Goal: Navigation & Orientation: Find specific page/section

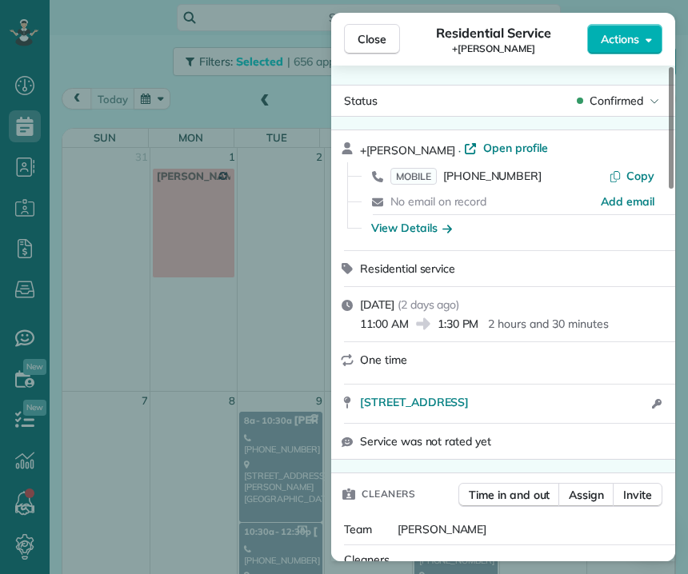
scroll to position [490, 0]
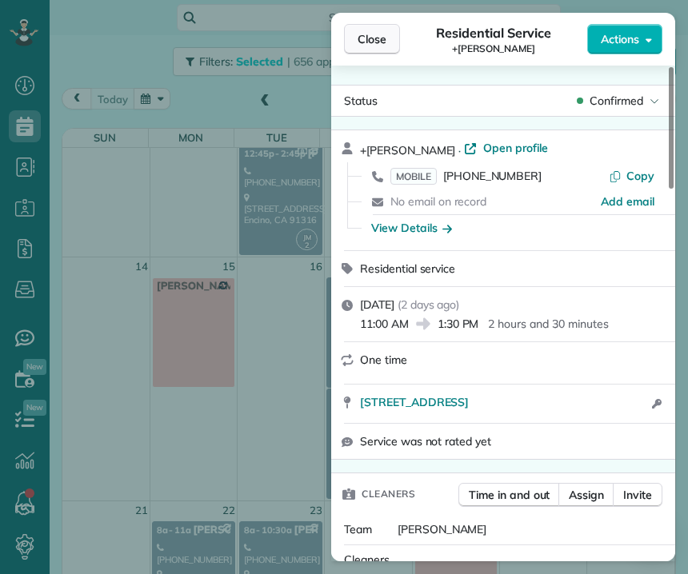
click at [374, 34] on span "Close" at bounding box center [372, 39] width 29 height 16
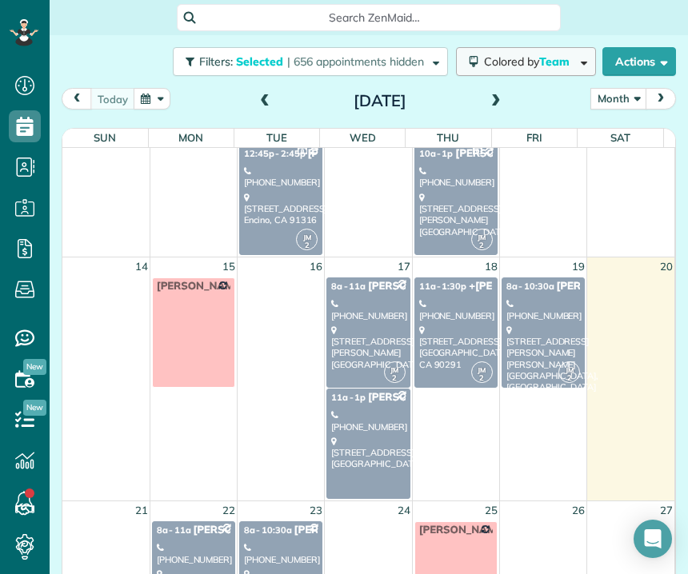
click at [512, 70] on button "Colored by Team" at bounding box center [526, 61] width 140 height 29
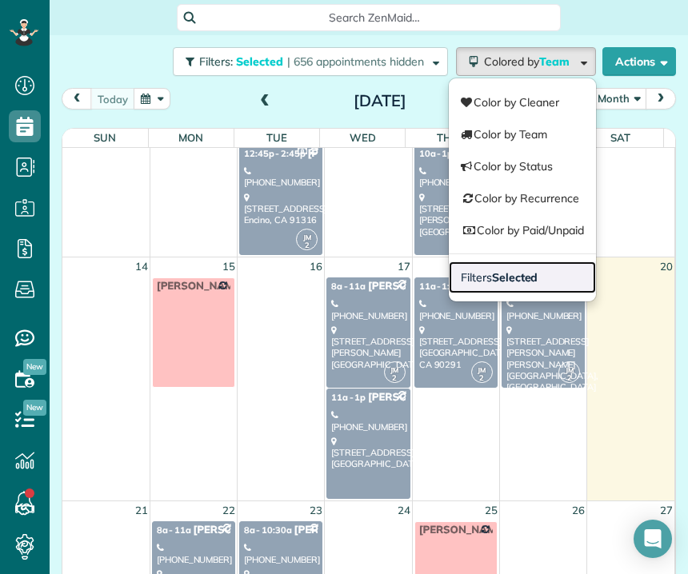
click at [509, 286] on link "Filters Selected" at bounding box center [522, 278] width 147 height 32
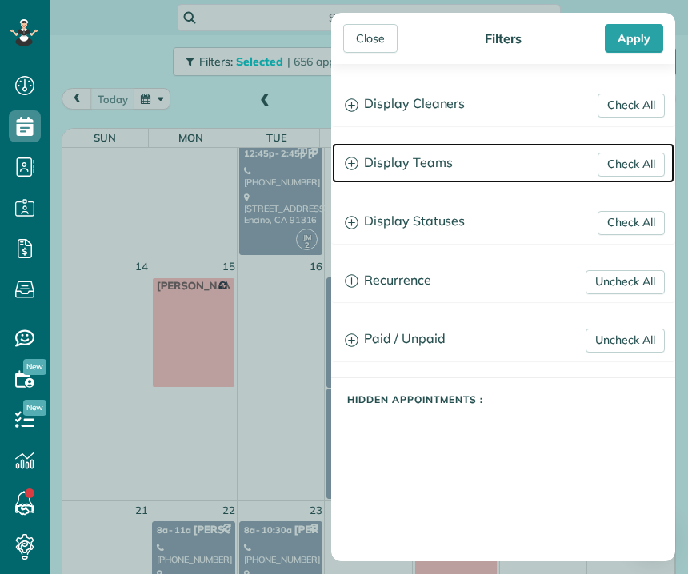
click at [421, 159] on h3 "Display Teams" at bounding box center [503, 163] width 342 height 41
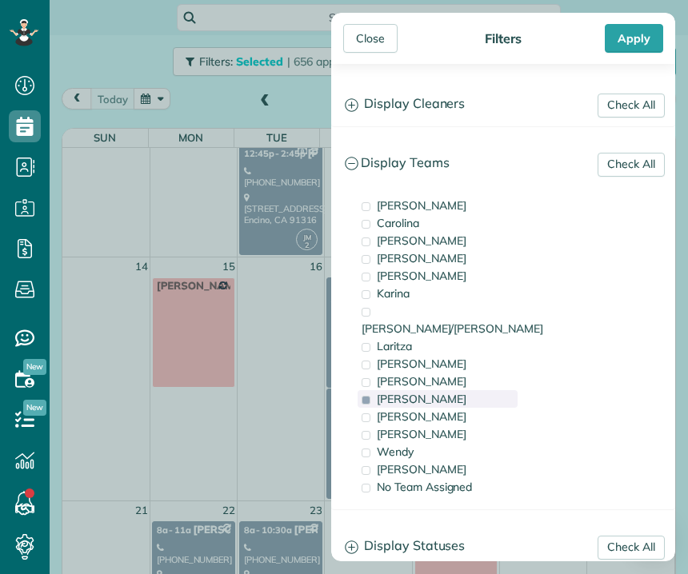
click at [386, 392] on span "[PERSON_NAME]" at bounding box center [422, 399] width 90 height 14
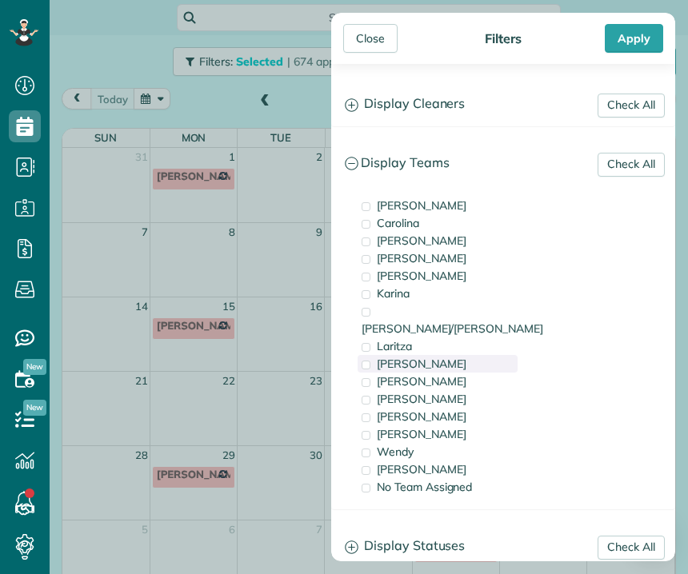
click at [422, 357] on span "[PERSON_NAME]" at bounding box center [422, 364] width 90 height 14
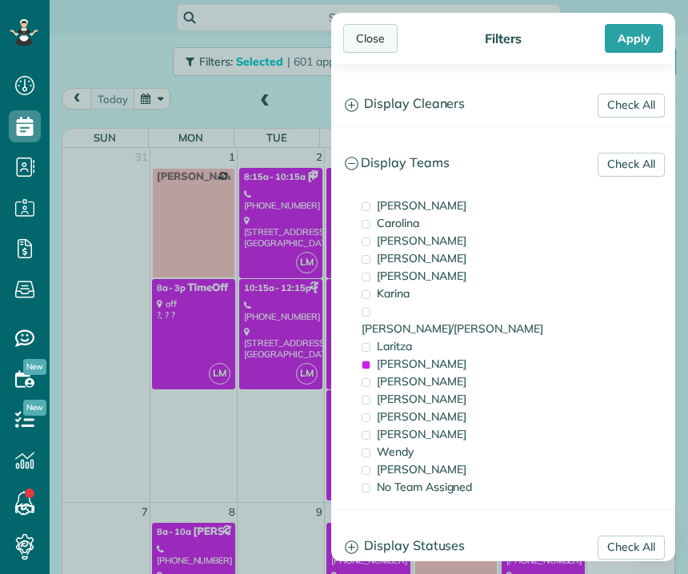
click at [362, 36] on div "Close" at bounding box center [370, 38] width 54 height 29
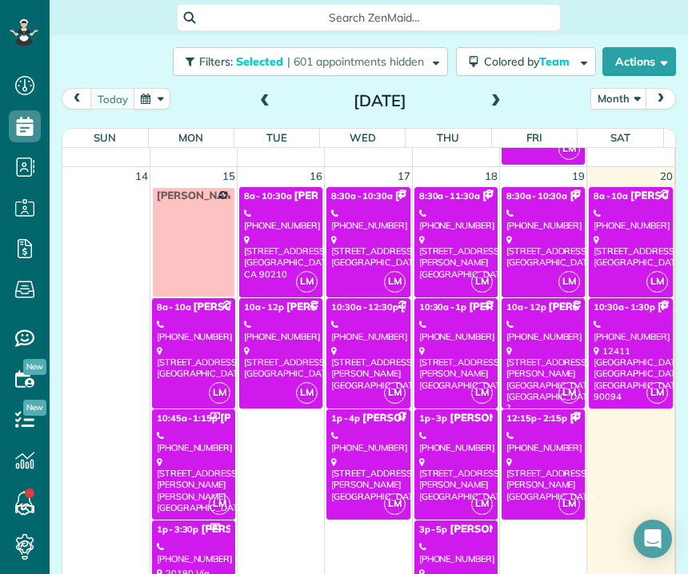
scroll to position [803, 0]
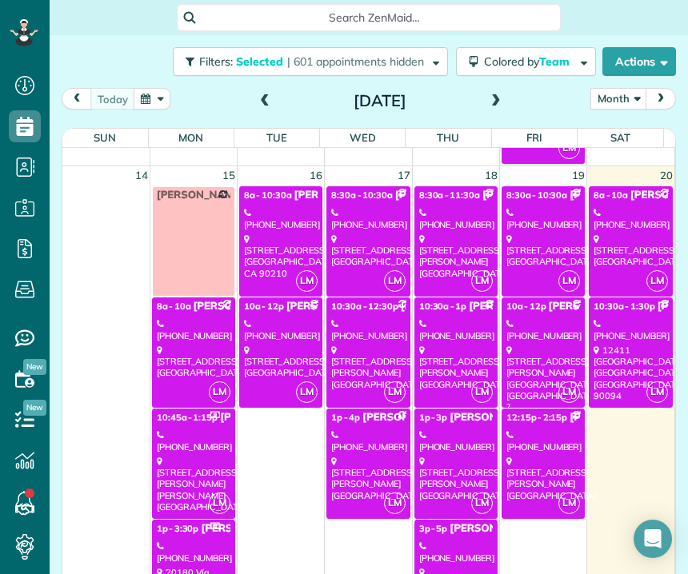
click at [342, 345] on div "[STREET_ADDRESS][PERSON_NAME]" at bounding box center [368, 368] width 74 height 46
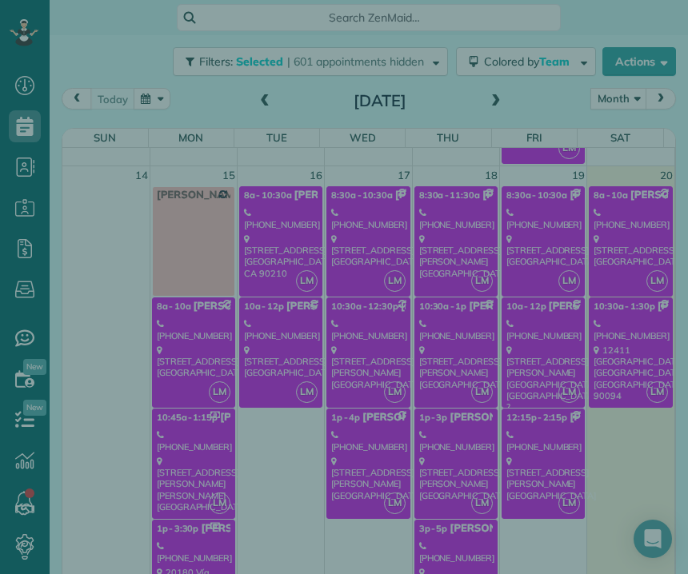
click at [342, 345] on div "Close Cleaners" at bounding box center [344, 287] width 688 height 574
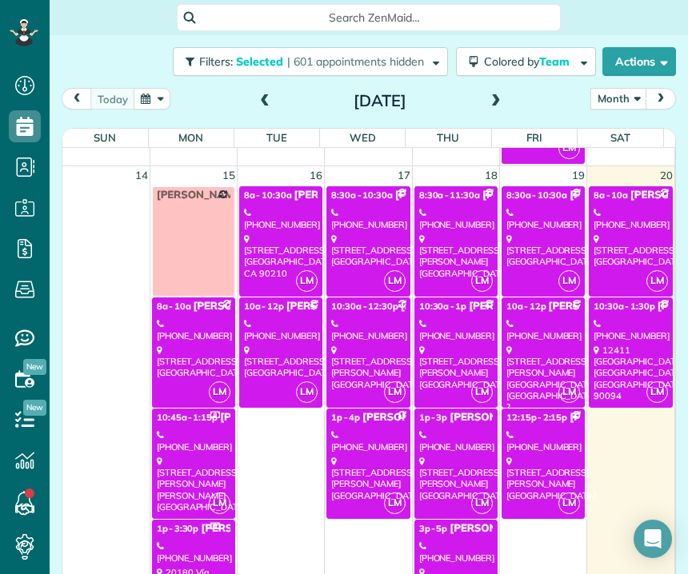
click at [342, 345] on div "[STREET_ADDRESS][PERSON_NAME]" at bounding box center [368, 368] width 74 height 46
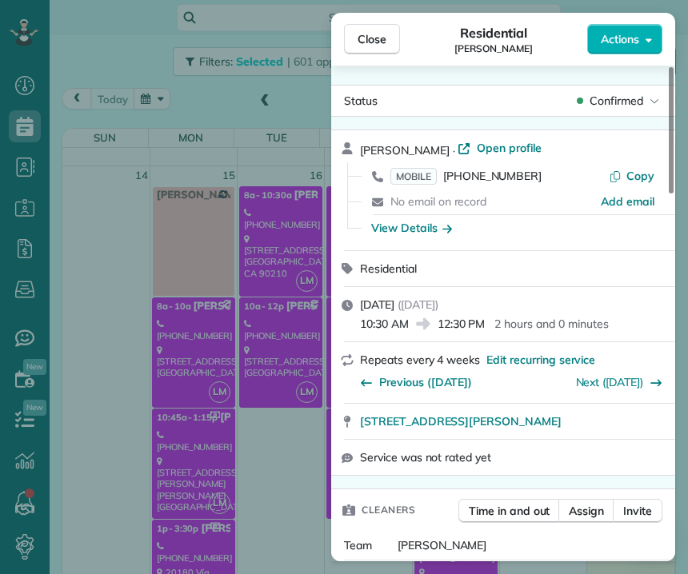
click at [342, 345] on div "Repeats every 4 weeks Edit recurring service Previous ([DATE]) Next ([DATE])" at bounding box center [503, 372] width 344 height 60
click at [382, 44] on span "Close" at bounding box center [372, 39] width 29 height 16
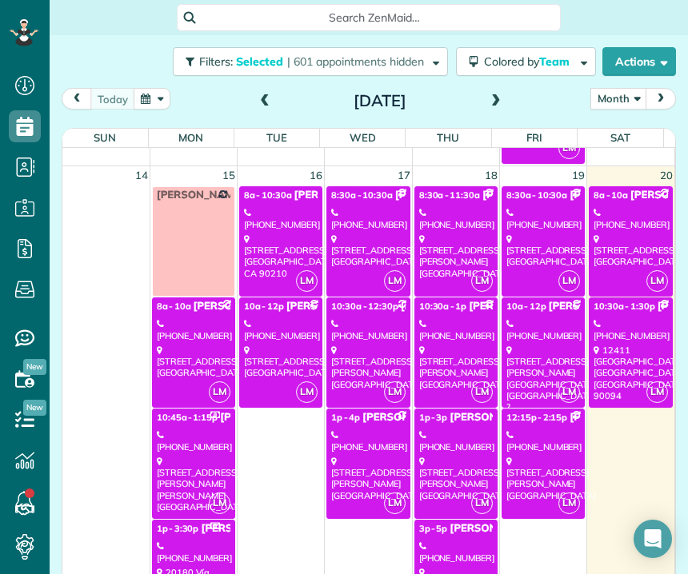
click at [182, 330] on div "[PHONE_NUMBER]" at bounding box center [194, 329] width 74 height 23
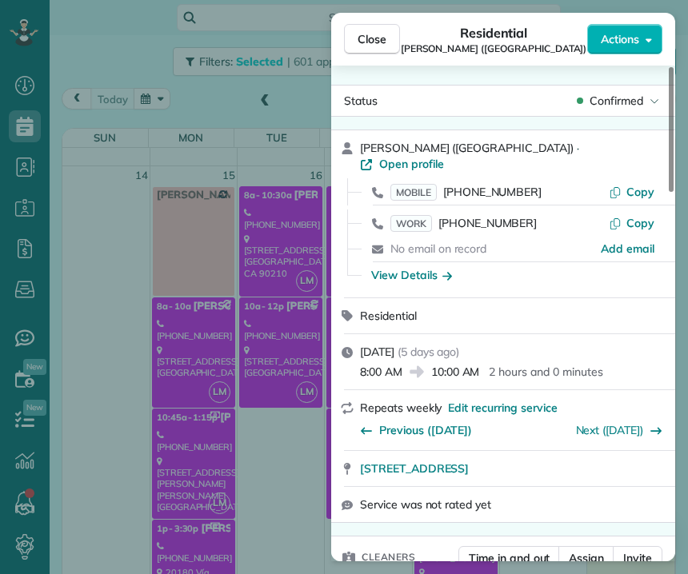
click at [174, 437] on div "Close Residential [PERSON_NAME] ([GEOGRAPHIC_DATA]) Actions Status Confirmed [P…" at bounding box center [344, 287] width 688 height 574
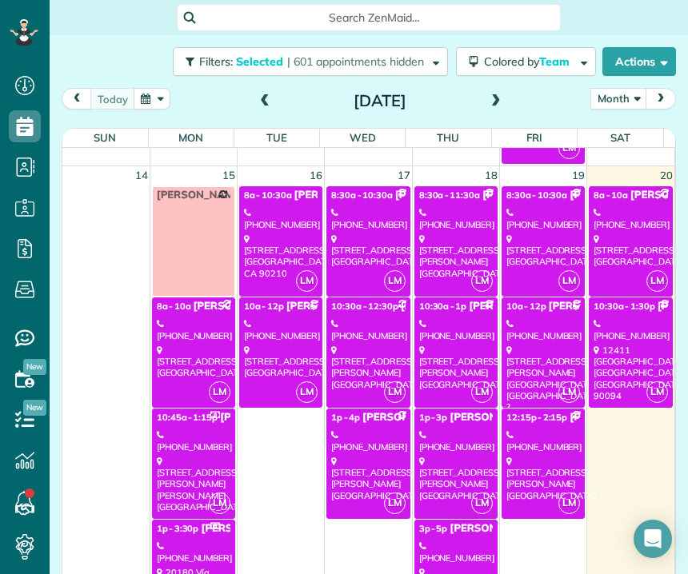
click at [174, 437] on div "[PHONE_NUMBER]" at bounding box center [194, 441] width 74 height 23
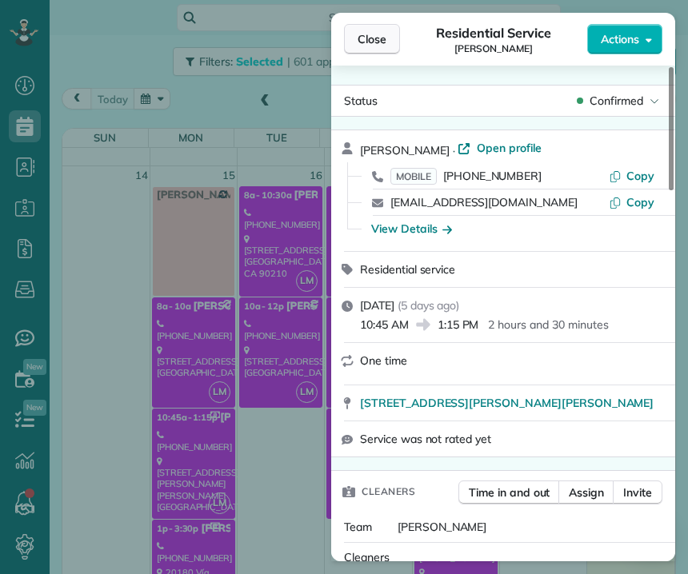
click at [378, 46] on span "Close" at bounding box center [372, 39] width 29 height 16
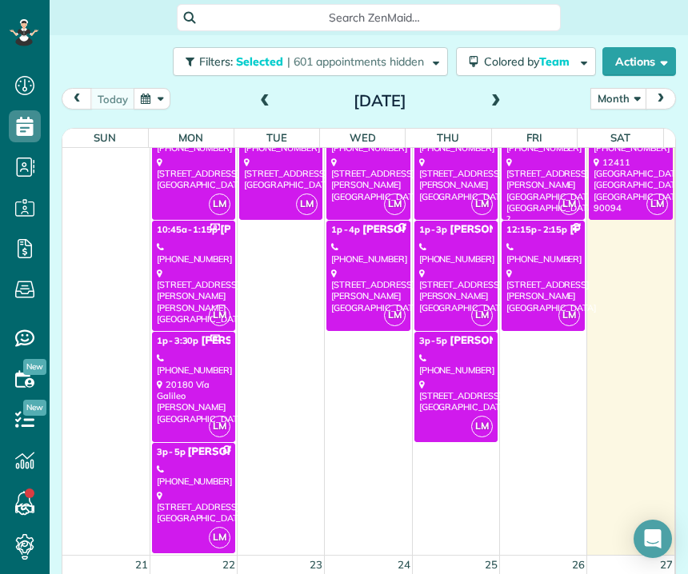
scroll to position [995, 0]
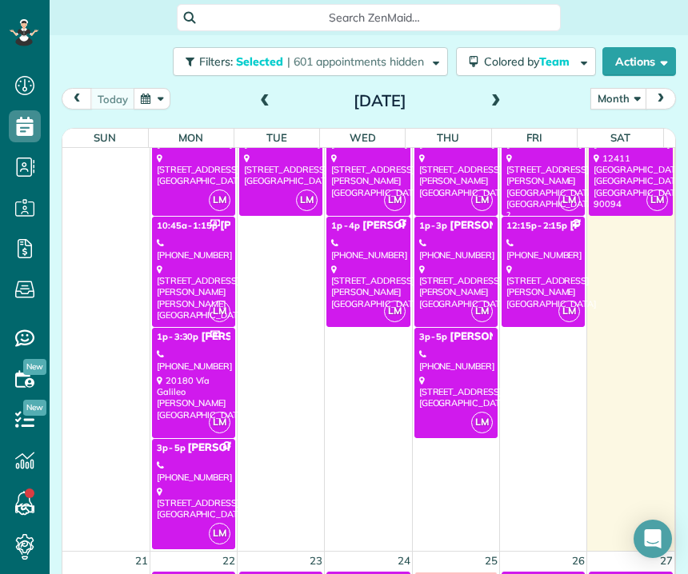
click at [190, 386] on div "[STREET_ADDRESS][PERSON_NAME]" at bounding box center [194, 398] width 74 height 46
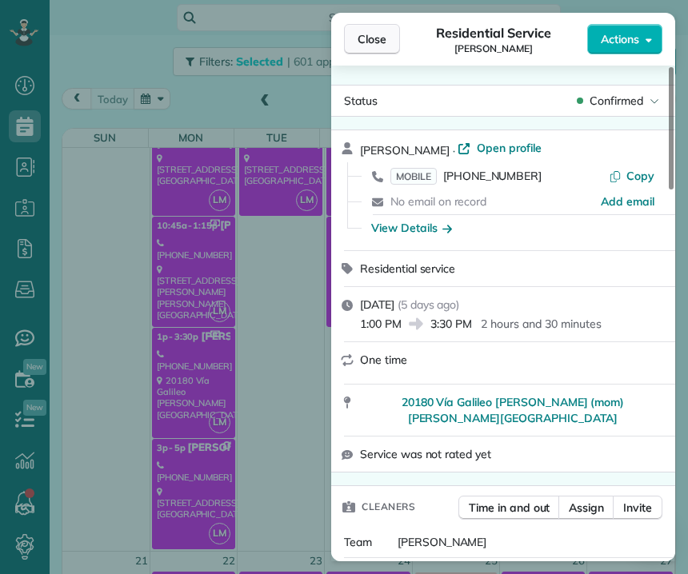
click at [374, 46] on span "Close" at bounding box center [372, 39] width 29 height 16
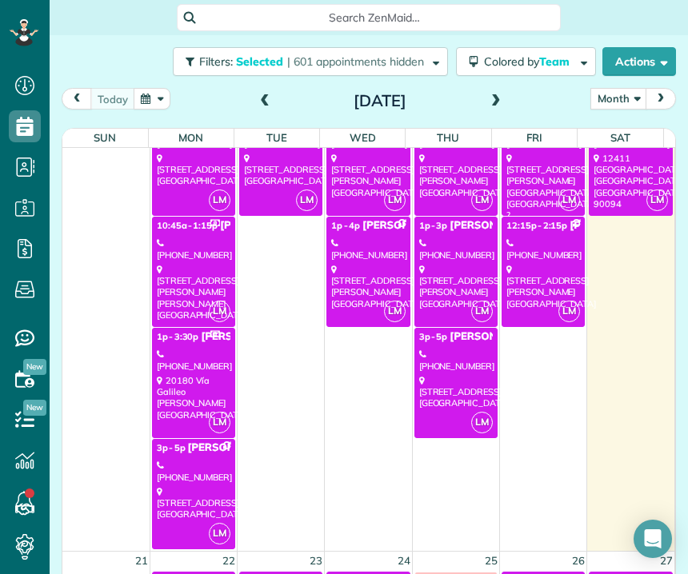
click at [189, 464] on div "[PHONE_NUMBER]" at bounding box center [194, 471] width 74 height 23
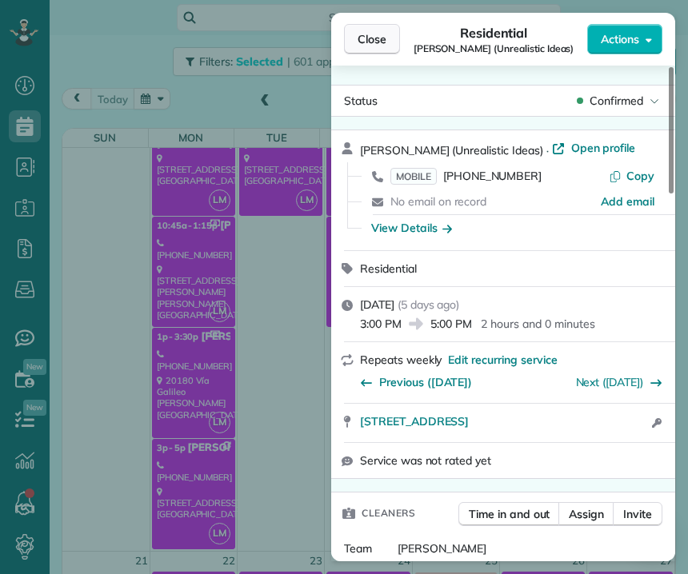
click at [381, 38] on span "Close" at bounding box center [372, 39] width 29 height 16
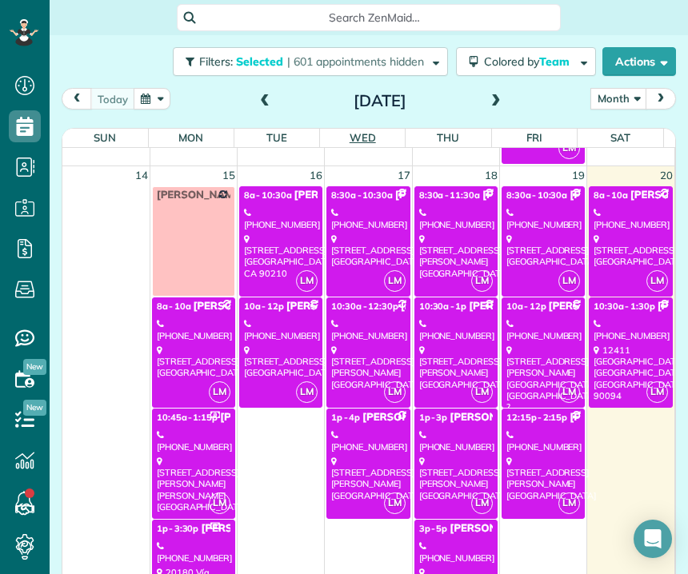
scroll to position [799, 0]
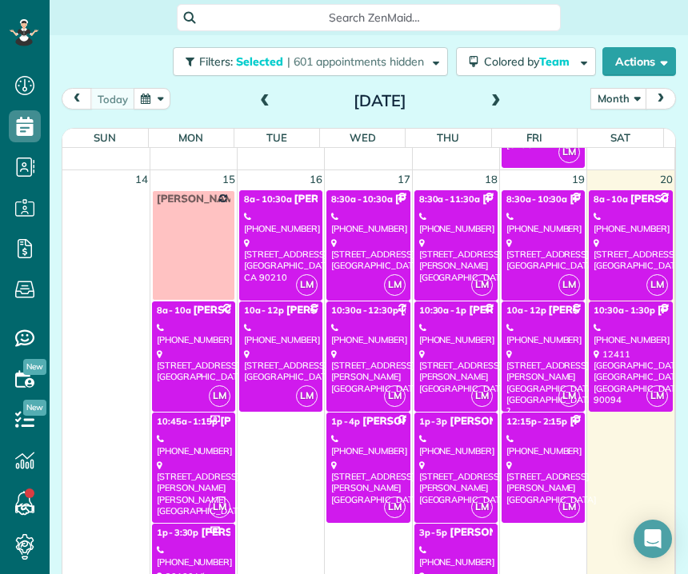
click at [261, 244] on div "[STREET_ADDRESS]" at bounding box center [281, 261] width 74 height 46
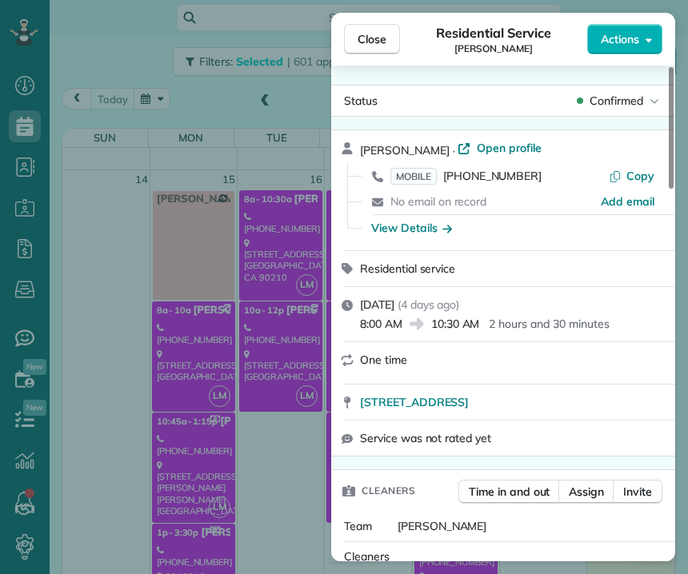
click at [360, 143] on div "[PERSON_NAME] · Open profile" at bounding box center [513, 149] width 306 height 18
click at [394, 40] on button "Close" at bounding box center [372, 39] width 56 height 30
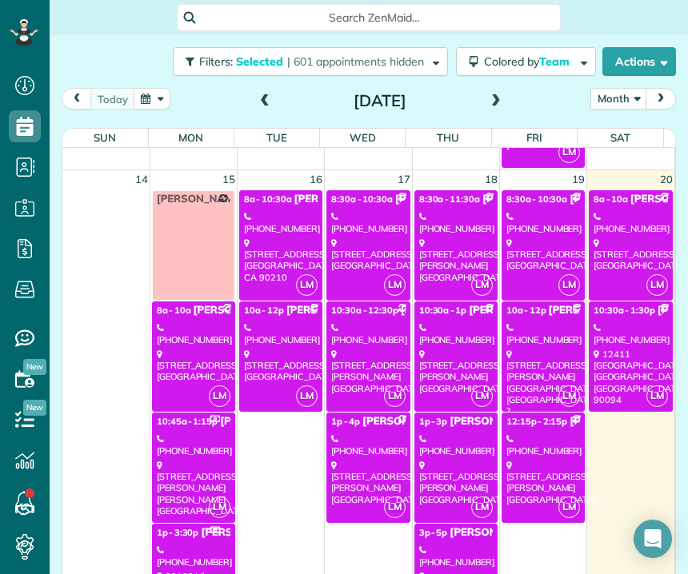
click at [331, 375] on div "[STREET_ADDRESS][PERSON_NAME]" at bounding box center [368, 372] width 74 height 46
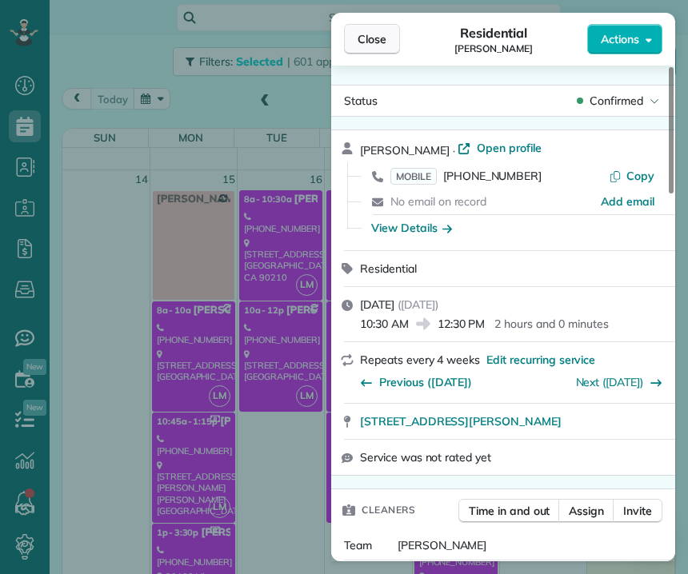
click at [375, 46] on span "Close" at bounding box center [372, 39] width 29 height 16
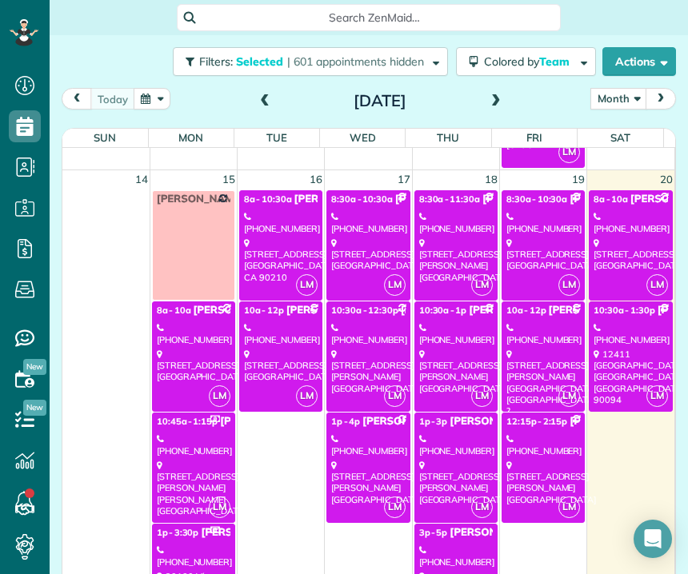
click at [421, 231] on div "[PHONE_NUMBER]" at bounding box center [456, 222] width 74 height 23
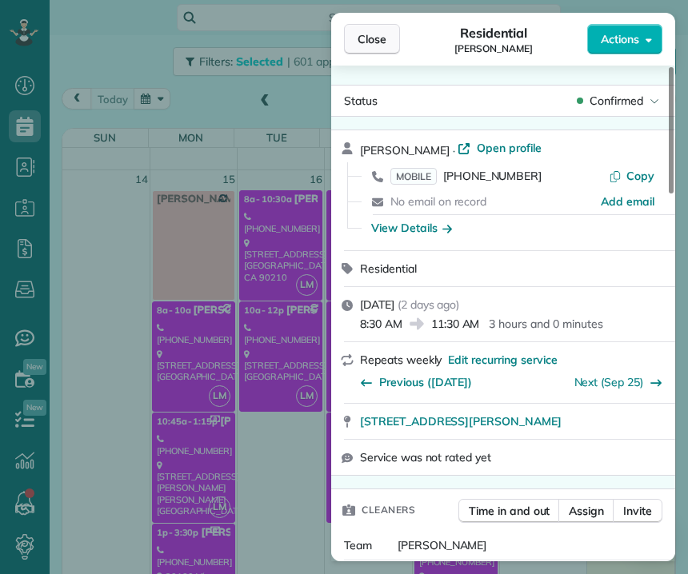
click at [362, 48] on button "Close" at bounding box center [372, 39] width 56 height 30
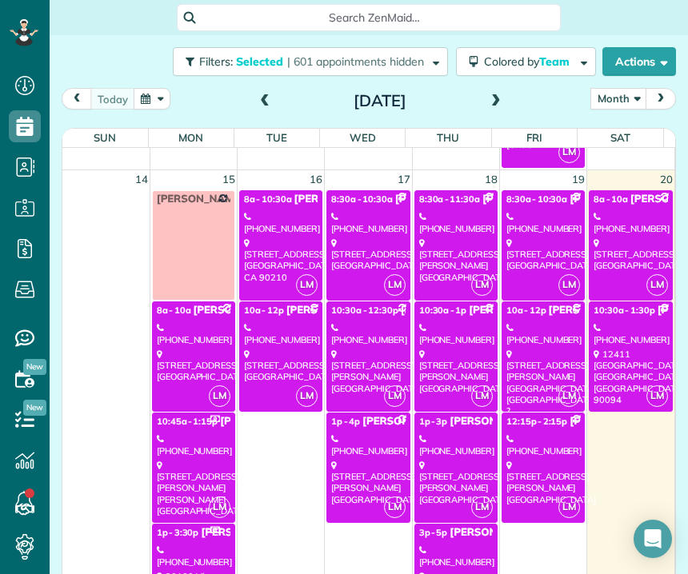
click at [444, 336] on div "[PHONE_NUMBER]" at bounding box center [456, 333] width 74 height 23
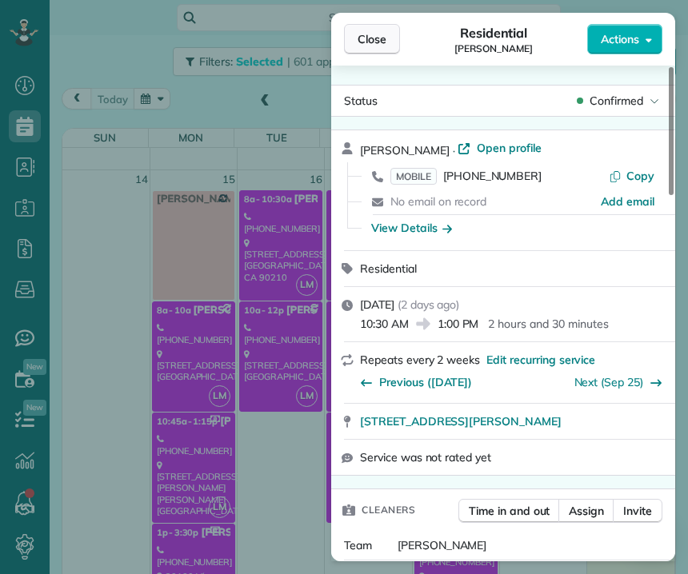
click at [368, 42] on span "Close" at bounding box center [372, 39] width 29 height 16
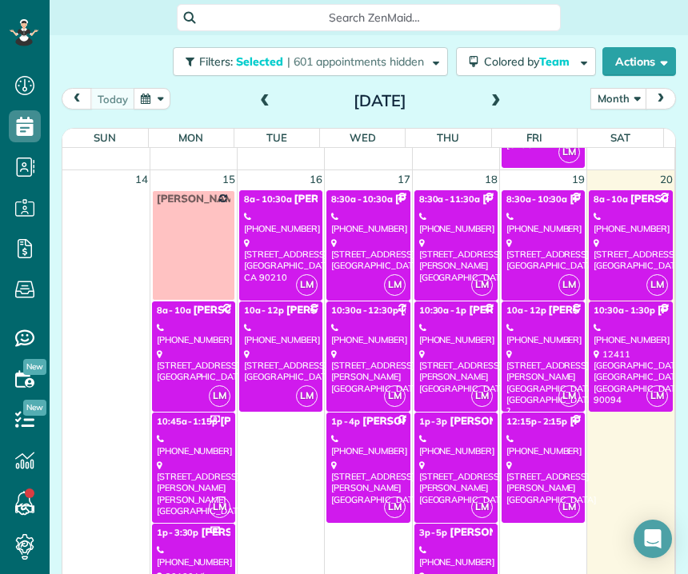
click at [421, 460] on div "[STREET_ADDRESS][PERSON_NAME]" at bounding box center [456, 483] width 74 height 46
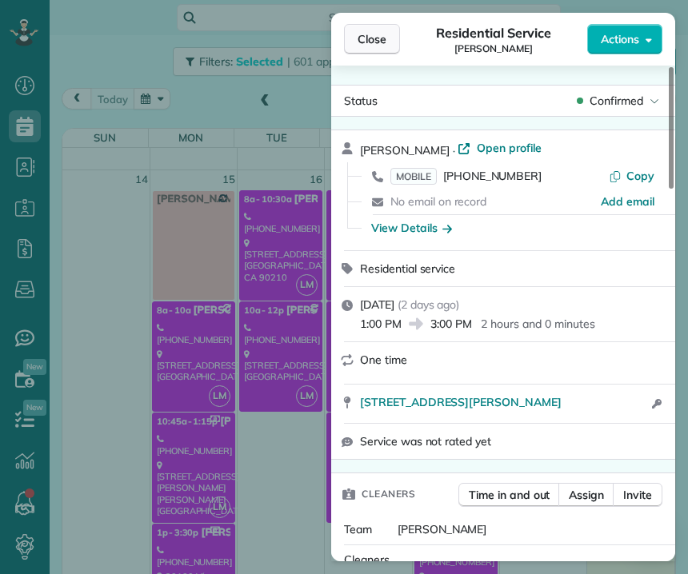
click at [379, 46] on span "Close" at bounding box center [372, 39] width 29 height 16
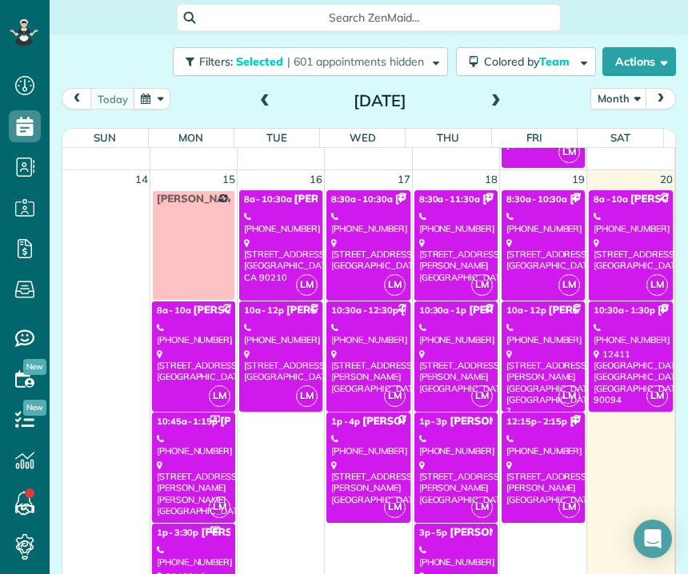
click at [481, 258] on td "LM 8:30a - 11:30a [PERSON_NAME] [PHONE_NUMBER] [STREET_ADDRESS][PERSON_NAME]" at bounding box center [455, 245] width 87 height 112
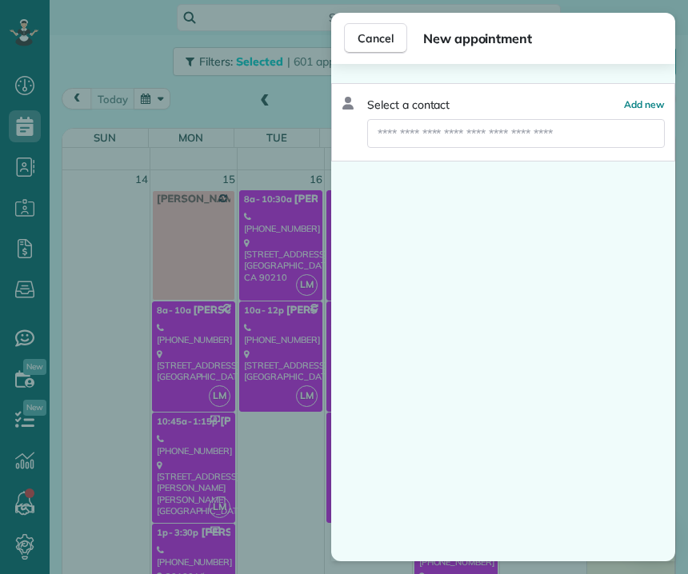
click at [295, 94] on div "Cancel New appointment Select a contact Add new" at bounding box center [344, 287] width 688 height 574
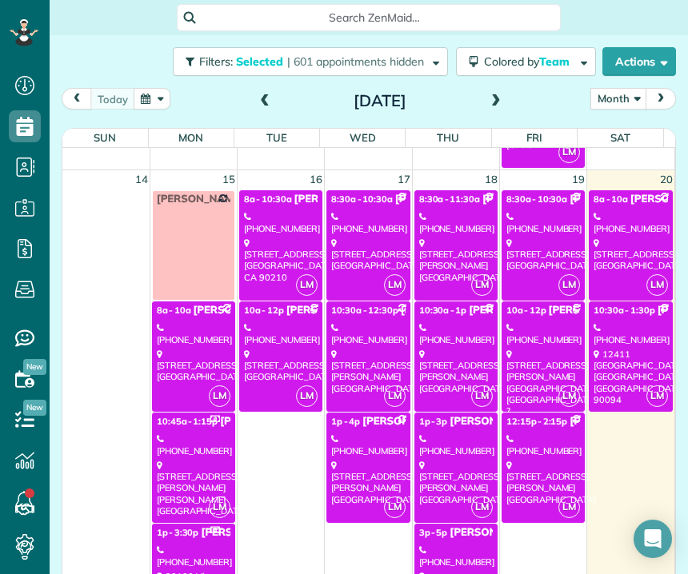
click at [538, 250] on div "[STREET_ADDRESS]" at bounding box center [543, 255] width 74 height 34
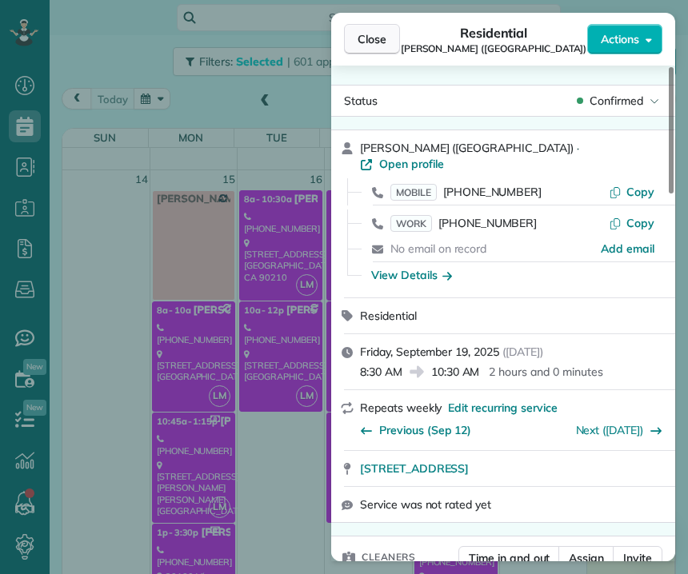
click at [358, 48] on button "Close" at bounding box center [372, 39] width 56 height 30
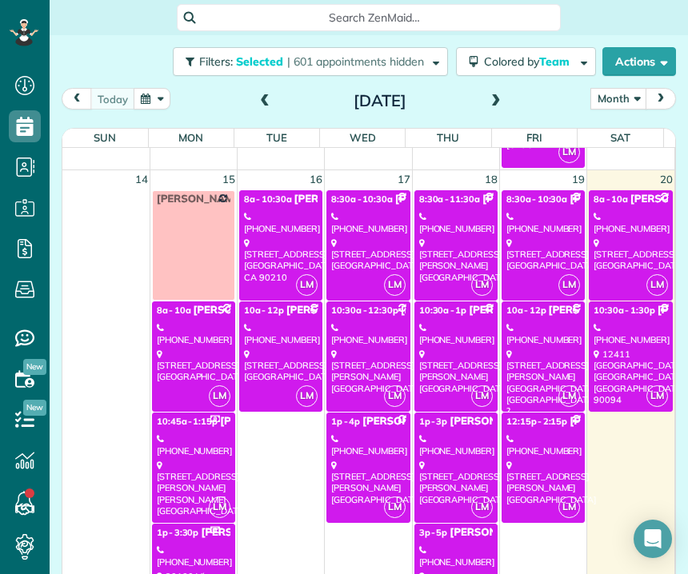
click at [510, 231] on div "[PHONE_NUMBER]" at bounding box center [543, 222] width 74 height 23
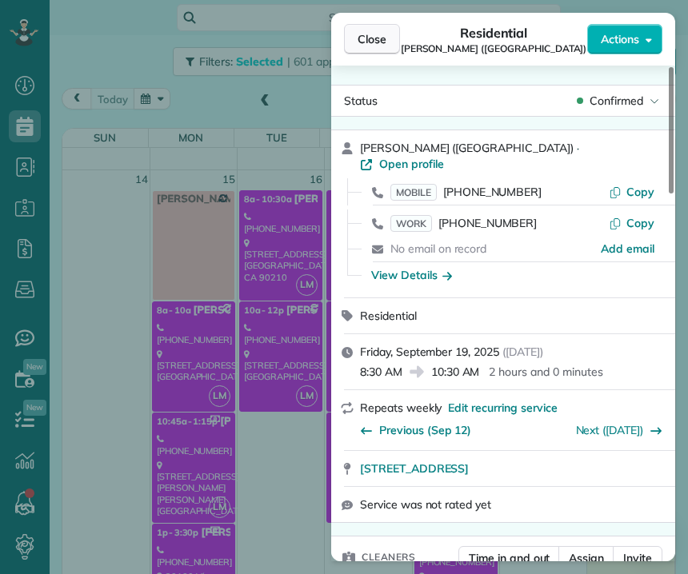
click at [361, 38] on span "Close" at bounding box center [372, 39] width 29 height 16
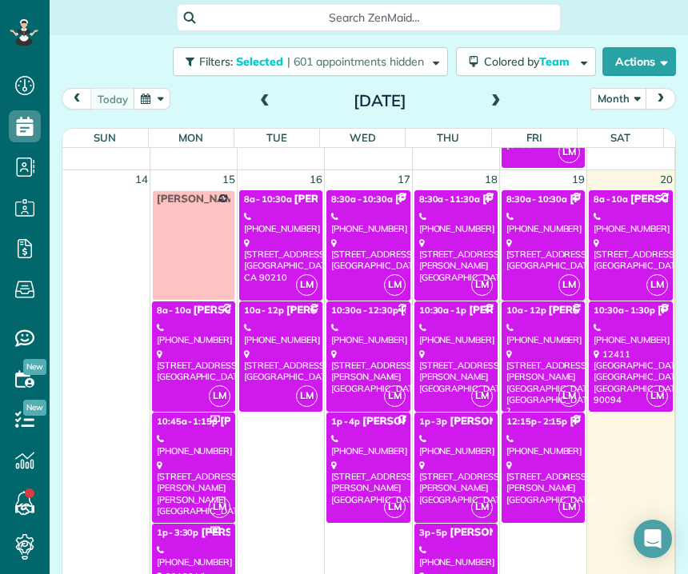
click at [524, 331] on div "[PHONE_NUMBER]" at bounding box center [543, 333] width 74 height 23
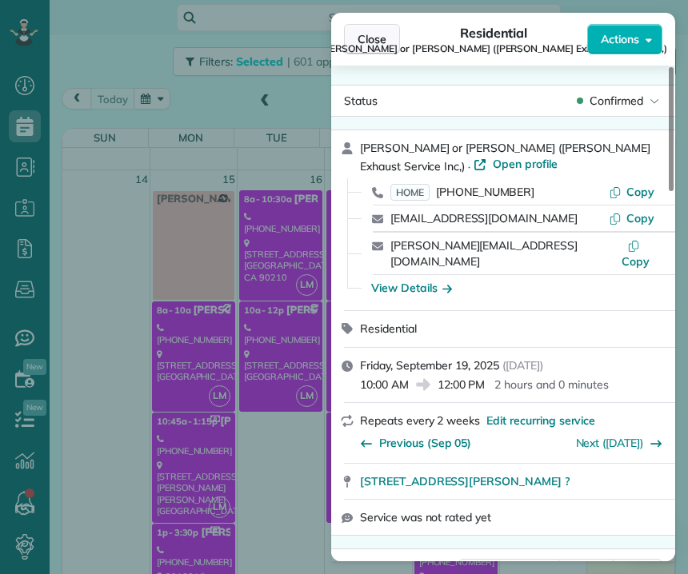
click at [354, 40] on button "Close" at bounding box center [372, 39] width 56 height 30
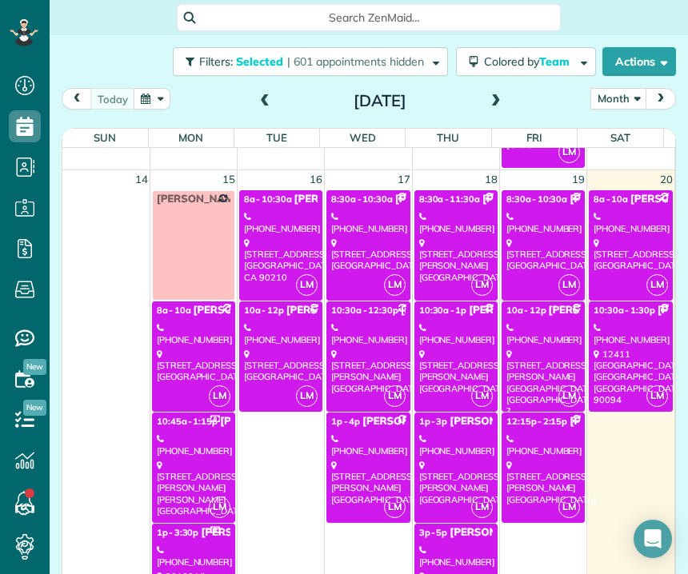
click at [528, 451] on div "[PHONE_NUMBER]" at bounding box center [543, 445] width 74 height 23
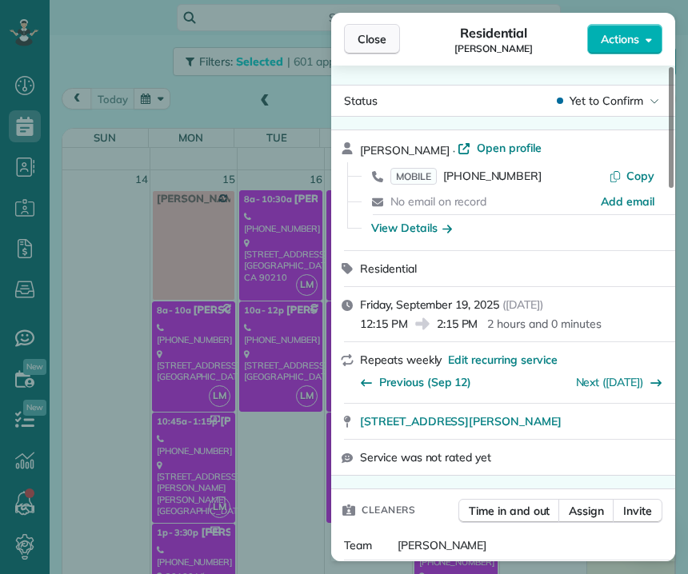
click at [382, 38] on span "Close" at bounding box center [372, 39] width 29 height 16
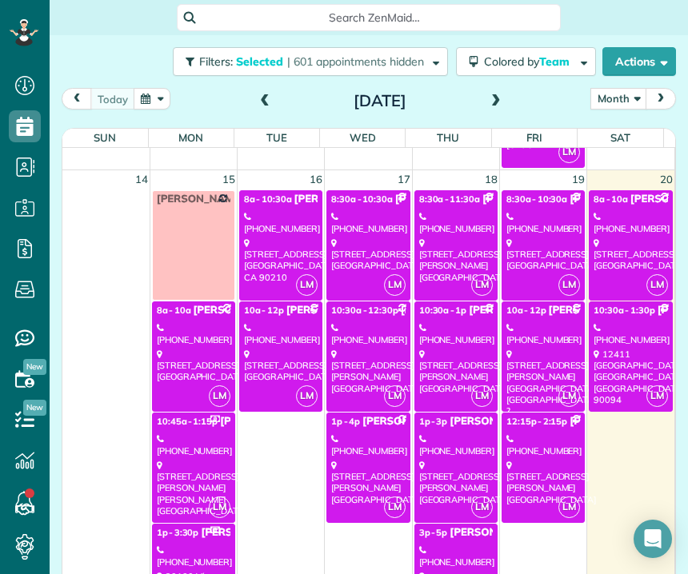
click at [609, 365] on div "12411 [GEOGRAPHIC_DATA]" at bounding box center [630, 377] width 74 height 57
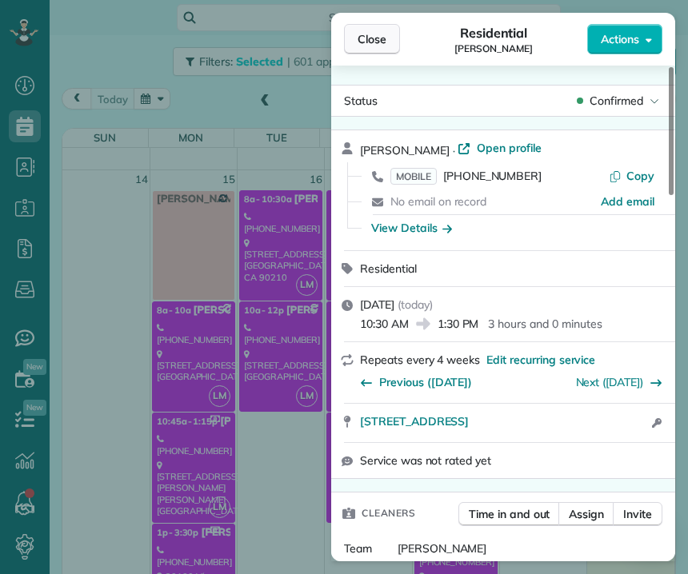
click at [371, 49] on button "Close" at bounding box center [372, 39] width 56 height 30
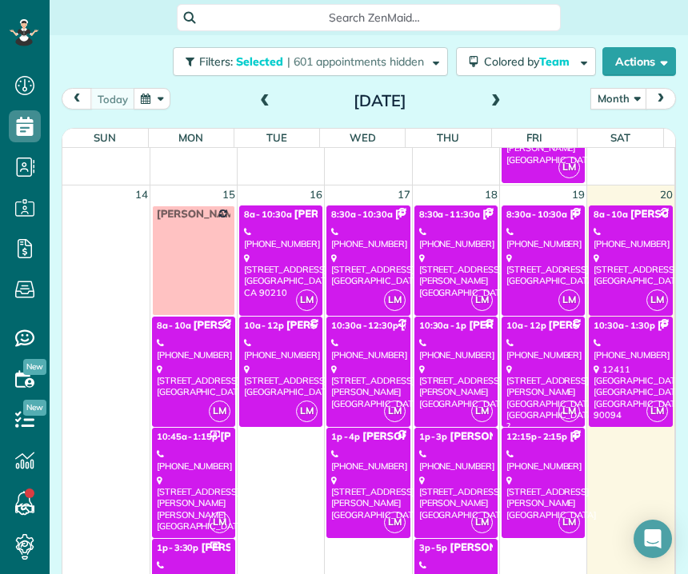
scroll to position [788, 0]
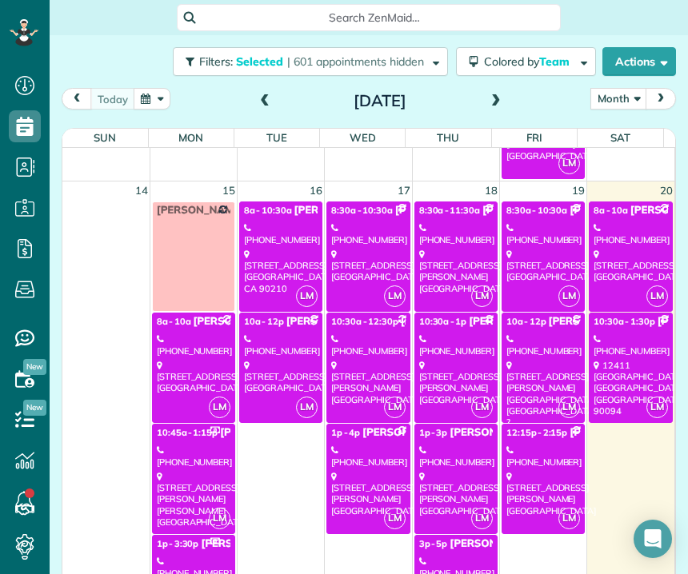
click at [617, 249] on div "[STREET_ADDRESS]" at bounding box center [630, 266] width 74 height 34
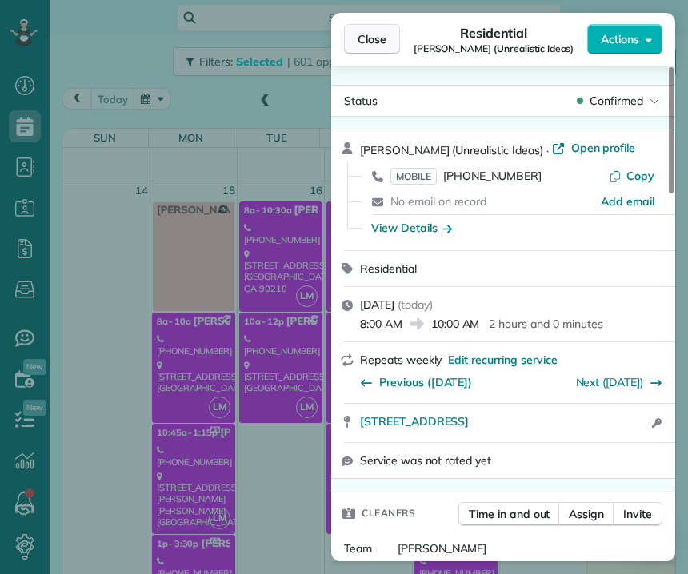
click at [365, 39] on span "Close" at bounding box center [372, 39] width 29 height 16
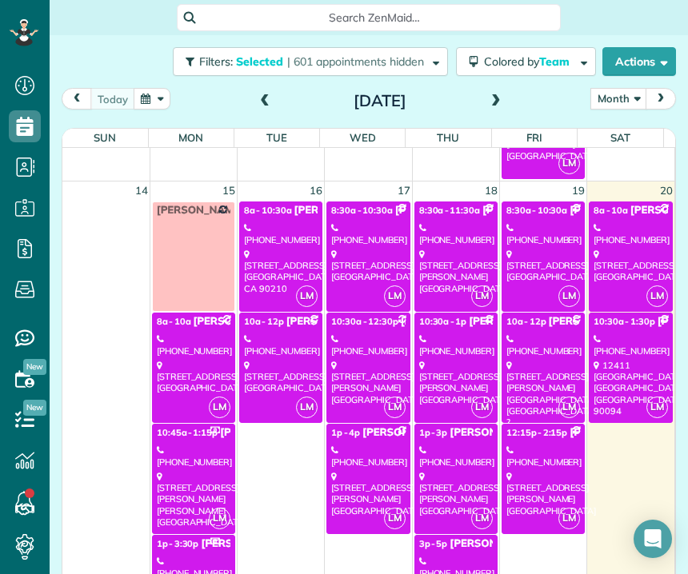
click at [631, 360] on div "12411 [GEOGRAPHIC_DATA]" at bounding box center [630, 388] width 74 height 57
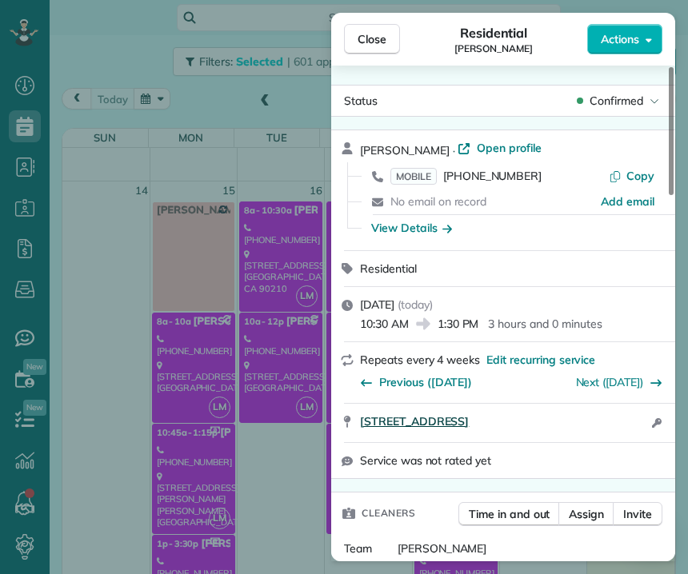
click at [469, 422] on span "[STREET_ADDRESS]" at bounding box center [414, 422] width 109 height 16
click at [365, 46] on span "Close" at bounding box center [372, 39] width 29 height 16
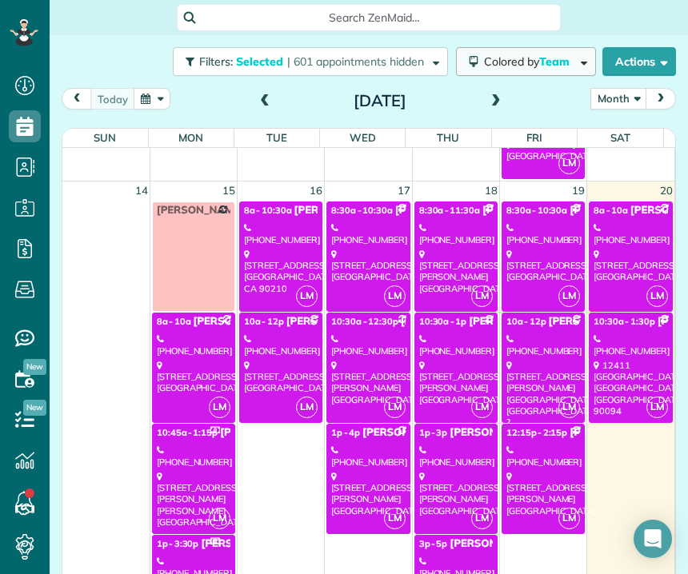
click at [539, 60] on span "Team" at bounding box center [555, 61] width 33 height 14
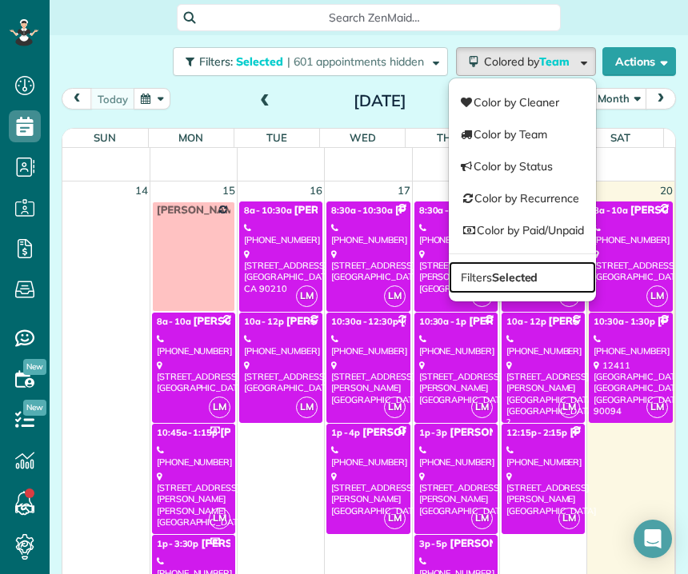
click at [518, 276] on strong "Selected" at bounding box center [515, 277] width 46 height 14
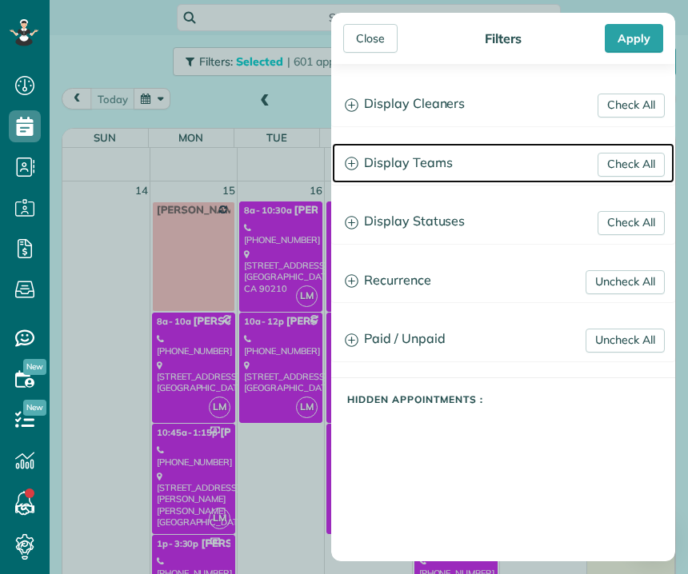
click at [425, 163] on h3 "Display Teams" at bounding box center [503, 163] width 342 height 41
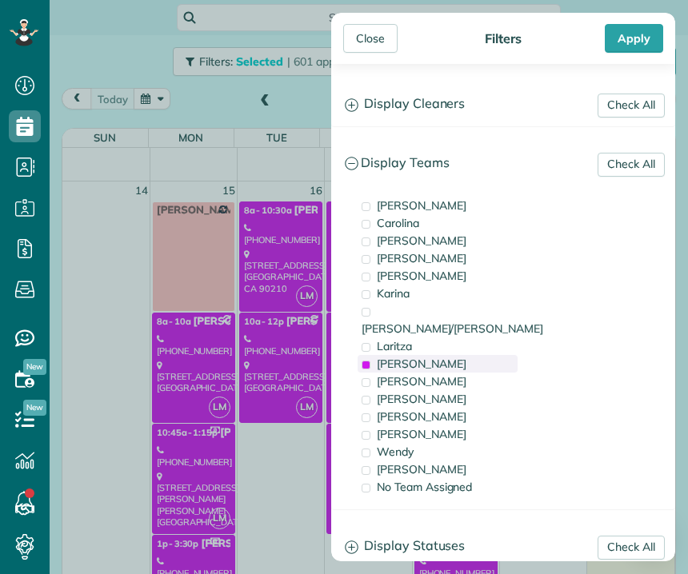
click at [392, 357] on span "[PERSON_NAME]" at bounding box center [422, 364] width 90 height 14
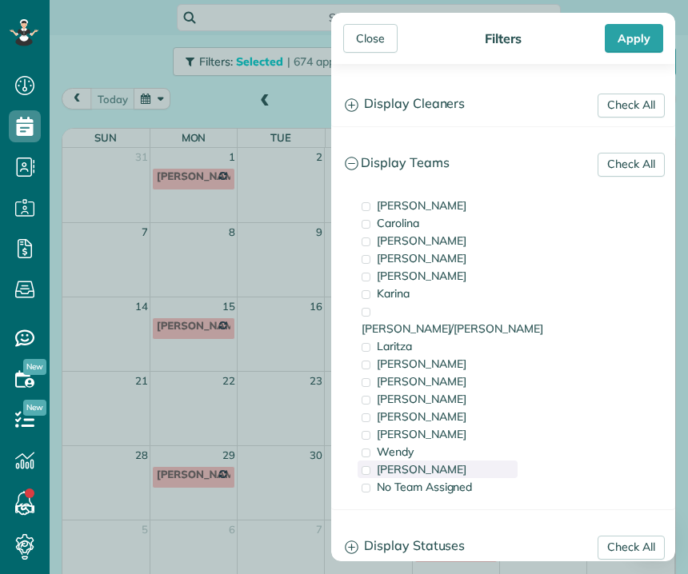
click at [394, 462] on span "[PERSON_NAME]" at bounding box center [422, 469] width 90 height 14
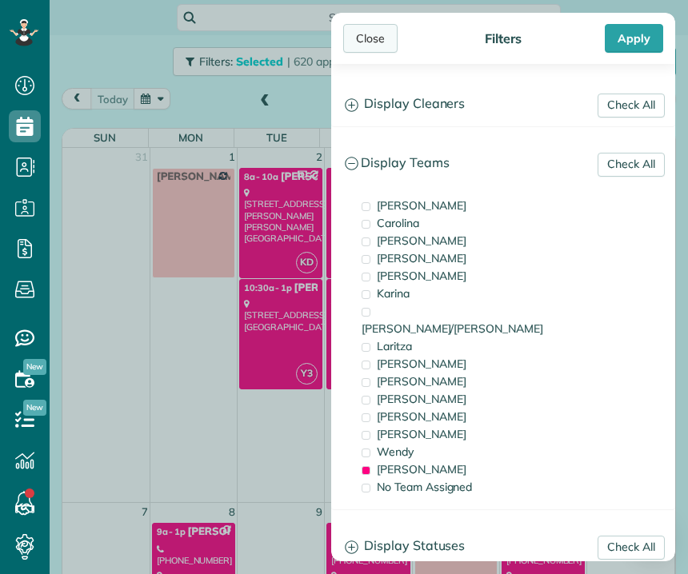
click at [366, 39] on div "Close" at bounding box center [370, 38] width 54 height 29
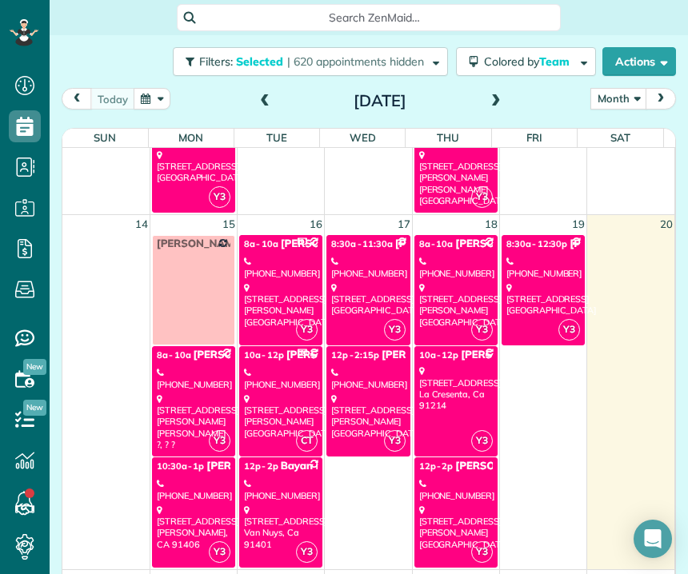
scroll to position [638, 0]
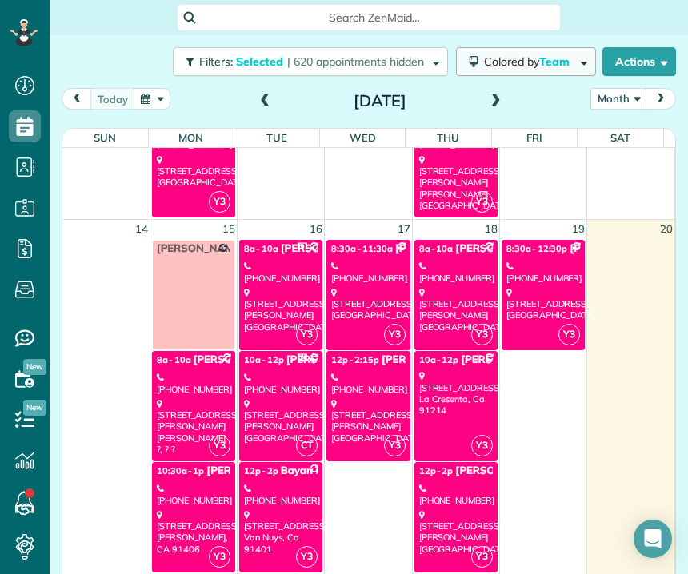
click at [522, 64] on span "Colored by Team" at bounding box center [529, 61] width 91 height 14
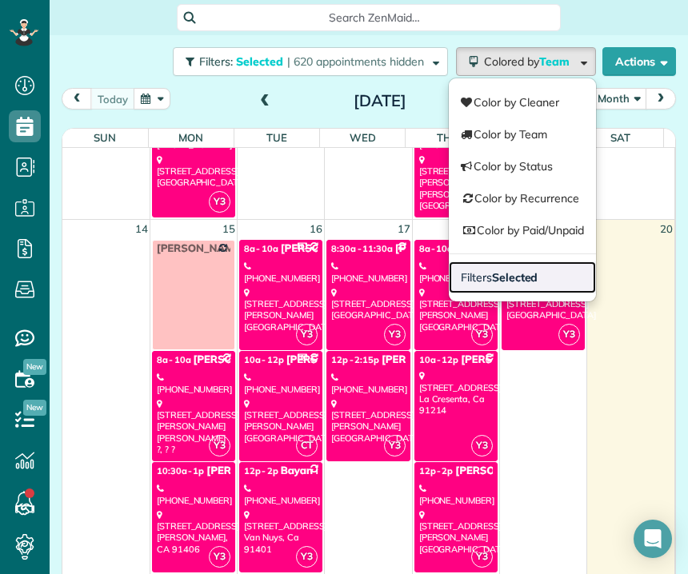
click at [524, 282] on link "Filters Selected" at bounding box center [522, 278] width 147 height 32
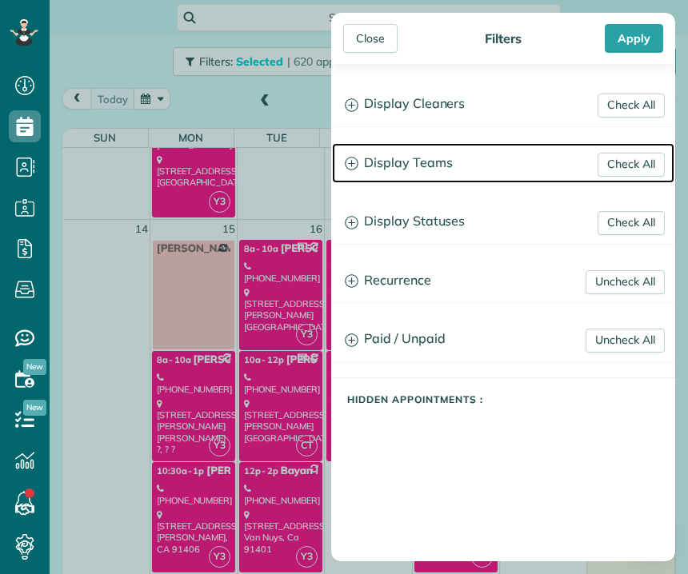
click at [464, 167] on h3 "Display Teams" at bounding box center [503, 163] width 342 height 41
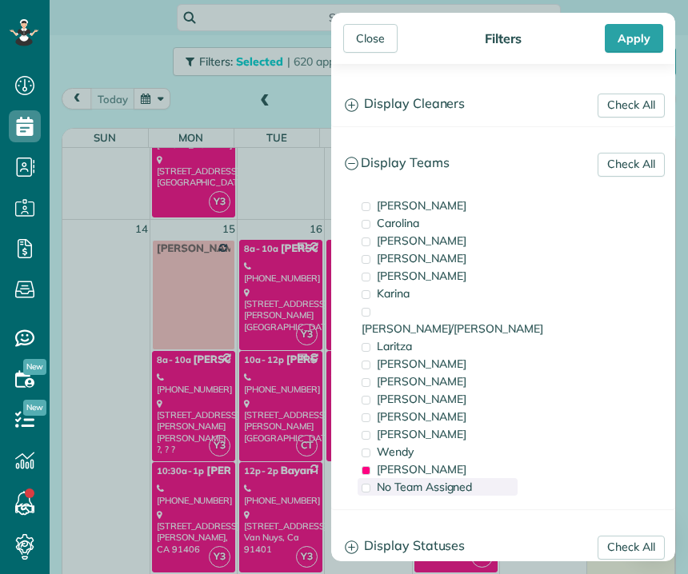
click at [374, 478] on div "No Team Assigned" at bounding box center [438, 487] width 160 height 18
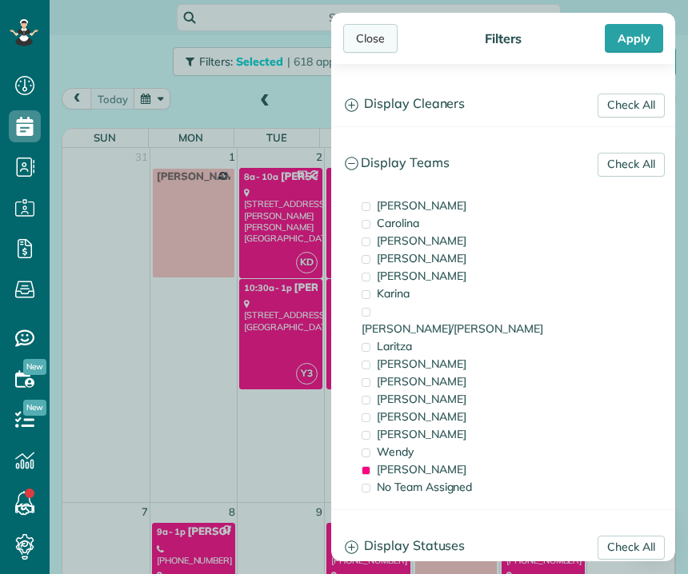
click at [377, 34] on div "Close" at bounding box center [370, 38] width 54 height 29
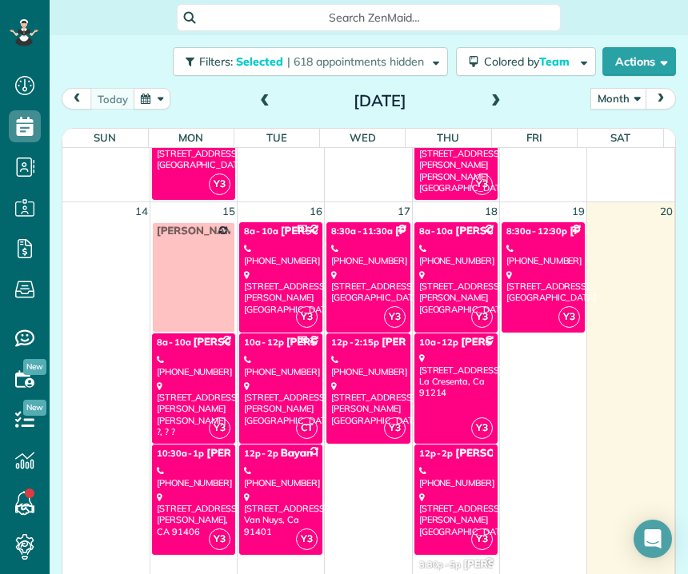
scroll to position [656, 0]
click at [244, 383] on icon at bounding box center [246, 386] width 5 height 9
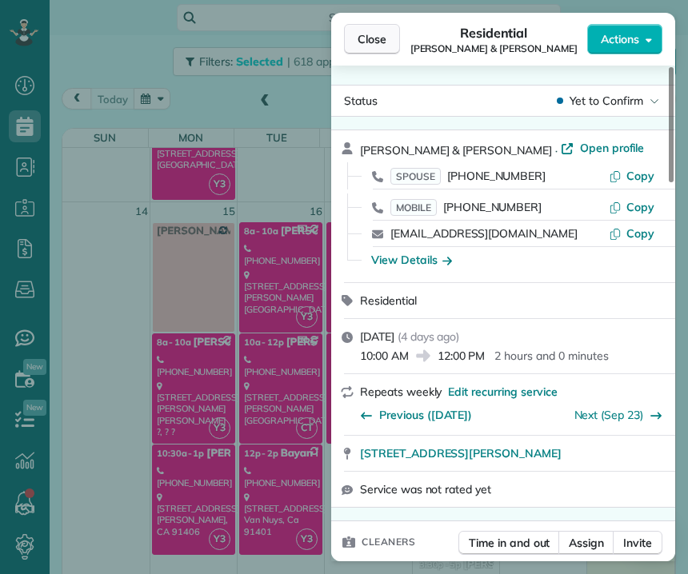
click at [371, 48] on button "Close" at bounding box center [372, 39] width 56 height 30
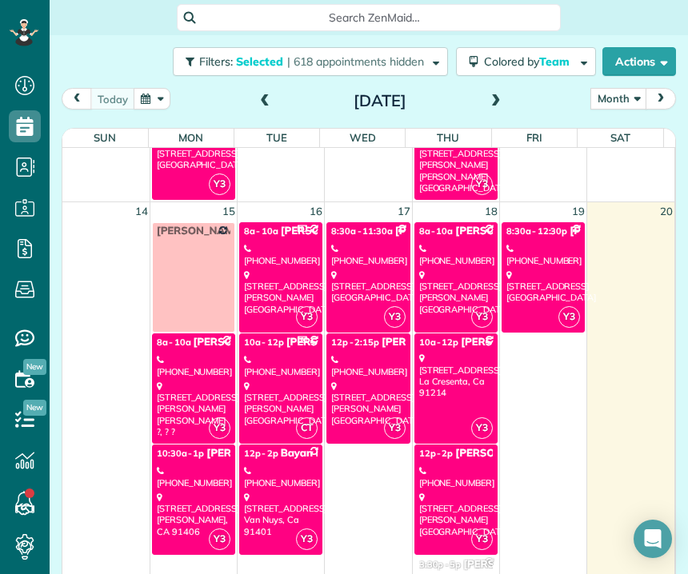
click at [436, 356] on div "[STREET_ADDRESS]" at bounding box center [456, 376] width 74 height 46
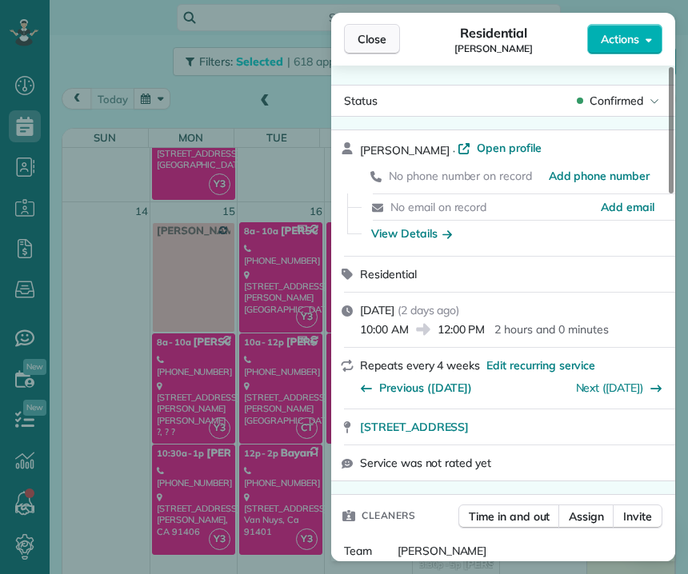
click at [372, 40] on span "Close" at bounding box center [372, 39] width 29 height 16
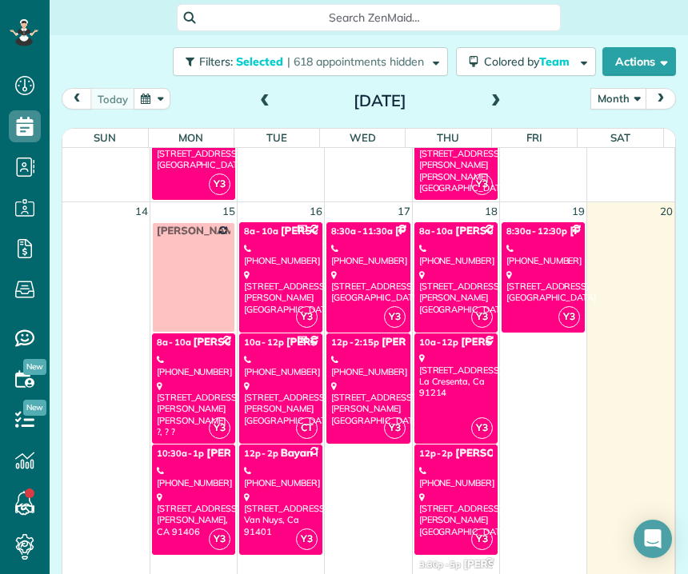
click at [438, 474] on div "[PHONE_NUMBER]" at bounding box center [456, 477] width 74 height 23
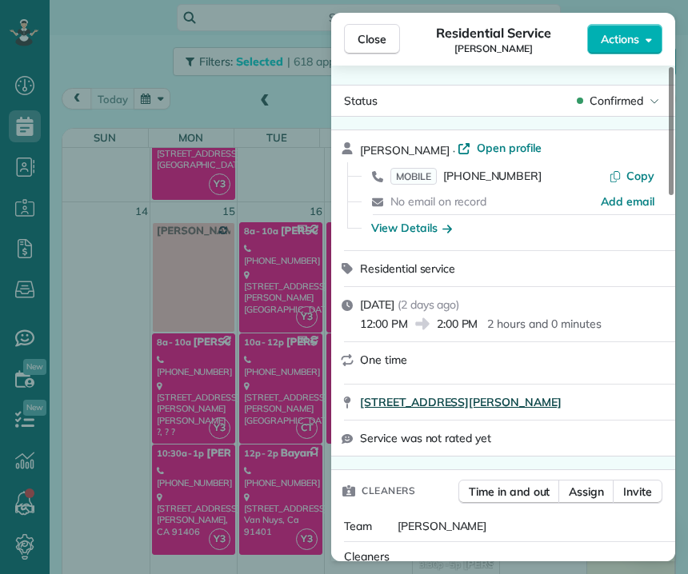
click at [562, 406] on span "[STREET_ADDRESS][PERSON_NAME]" at bounding box center [461, 402] width 202 height 16
